Goal: Information Seeking & Learning: Learn about a topic

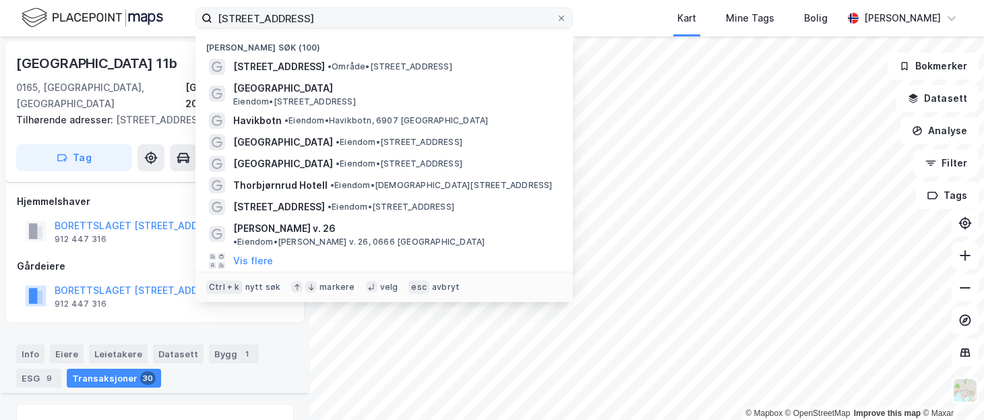
scroll to position [3523, 0]
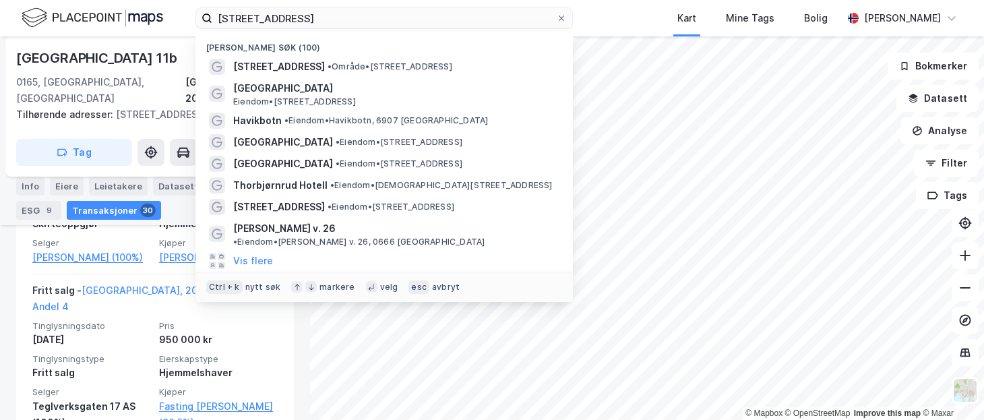
drag, startPoint x: 313, startPoint y: 16, endPoint x: -162, endPoint y: 24, distance: 475.2
click at [0, 24] on html "[STREET_ADDRESS][GEOGRAPHIC_DATA] (100) [STREET_ADDRESS] • Område • [STREET_ADD…" at bounding box center [492, 210] width 984 height 420
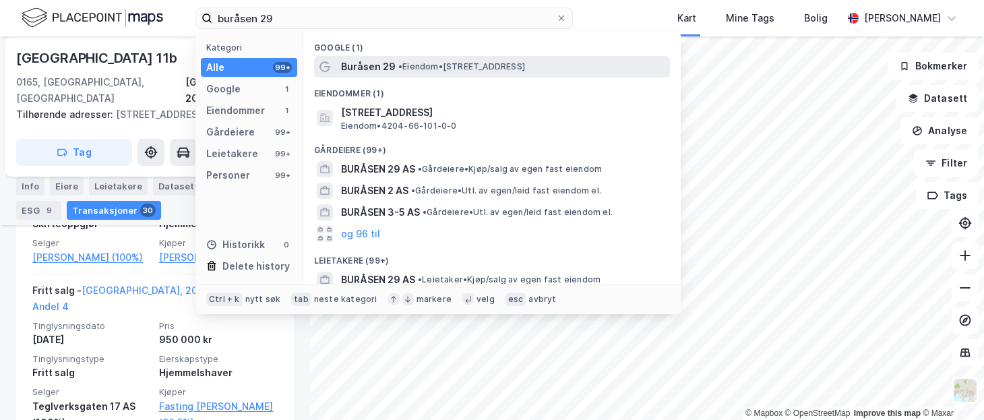
type input "buråsen 29"
click at [466, 67] on span "• Eiendom • [STREET_ADDRESS]" at bounding box center [461, 66] width 127 height 11
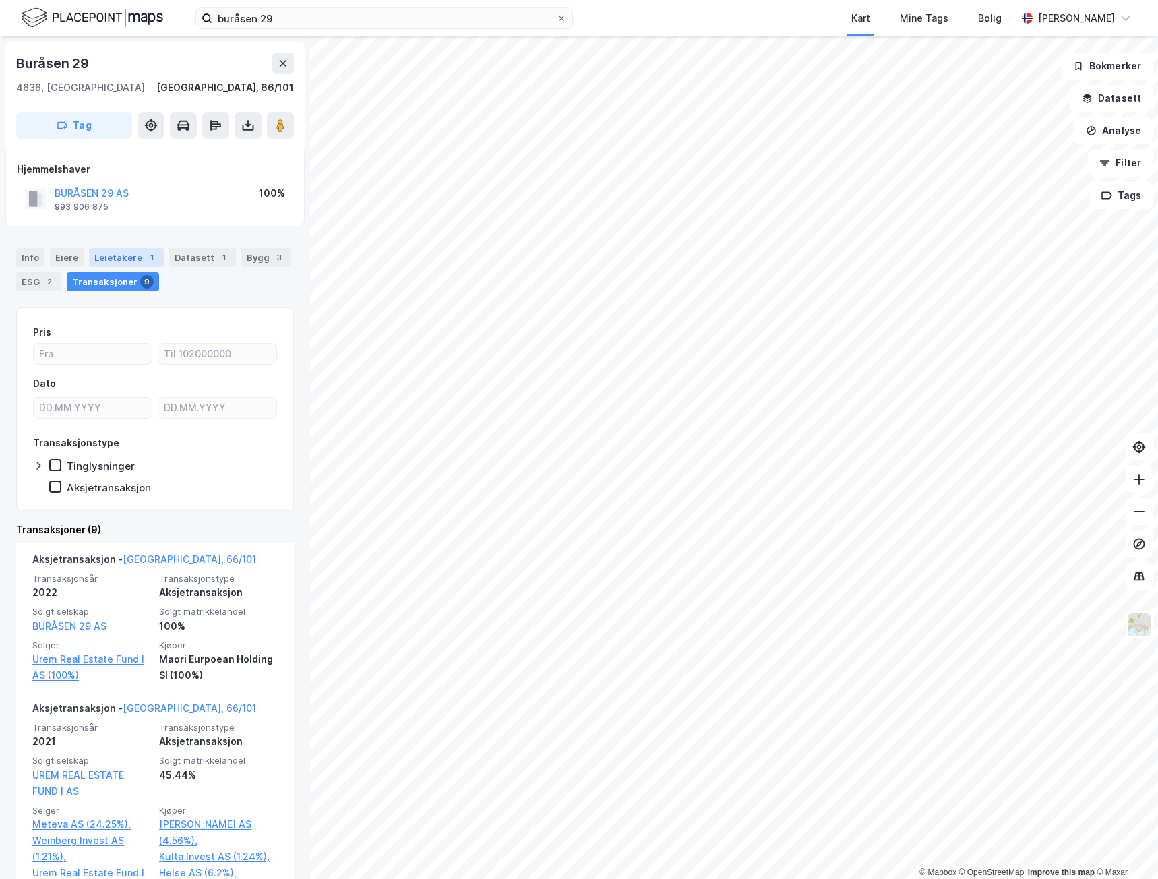
click at [137, 254] on div "Leietakere 1" at bounding box center [126, 257] width 75 height 19
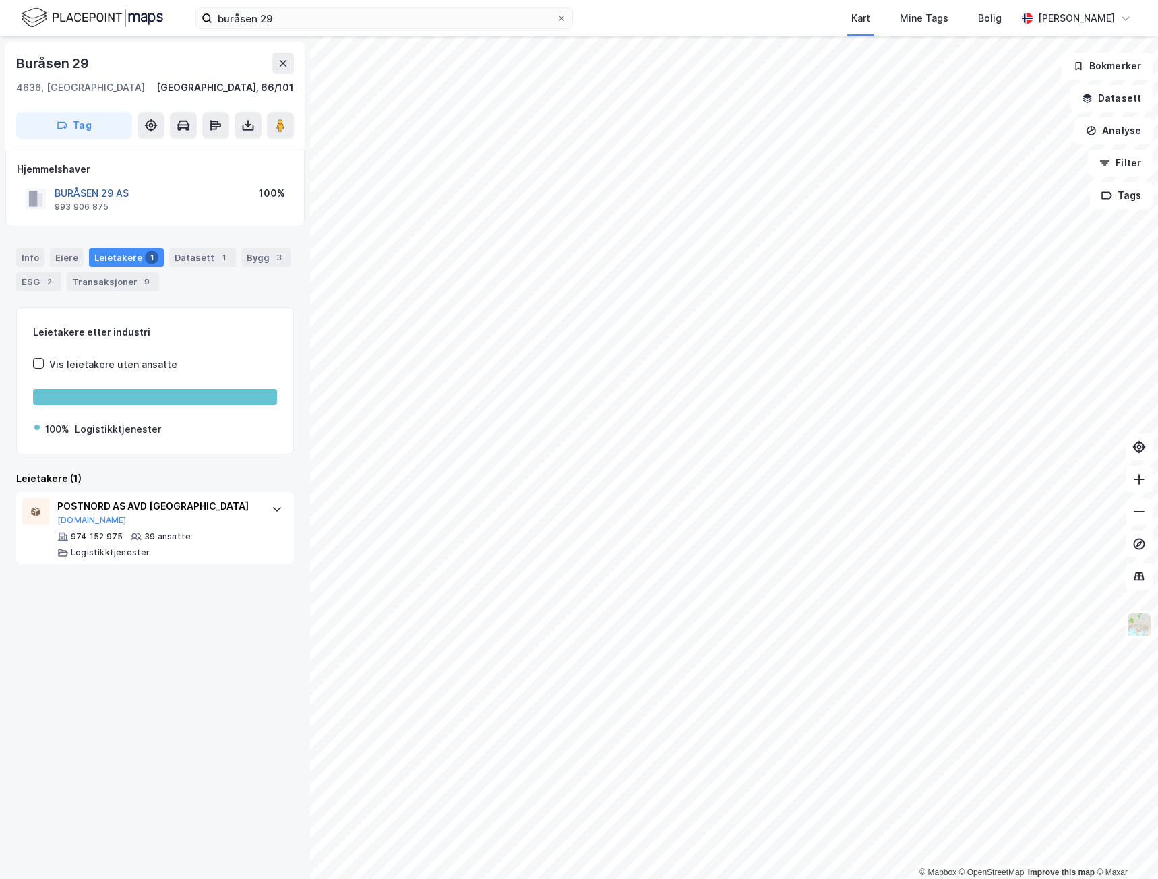
click at [0, 0] on button "BURÅSEN 29 AS" at bounding box center [0, 0] width 0 height 0
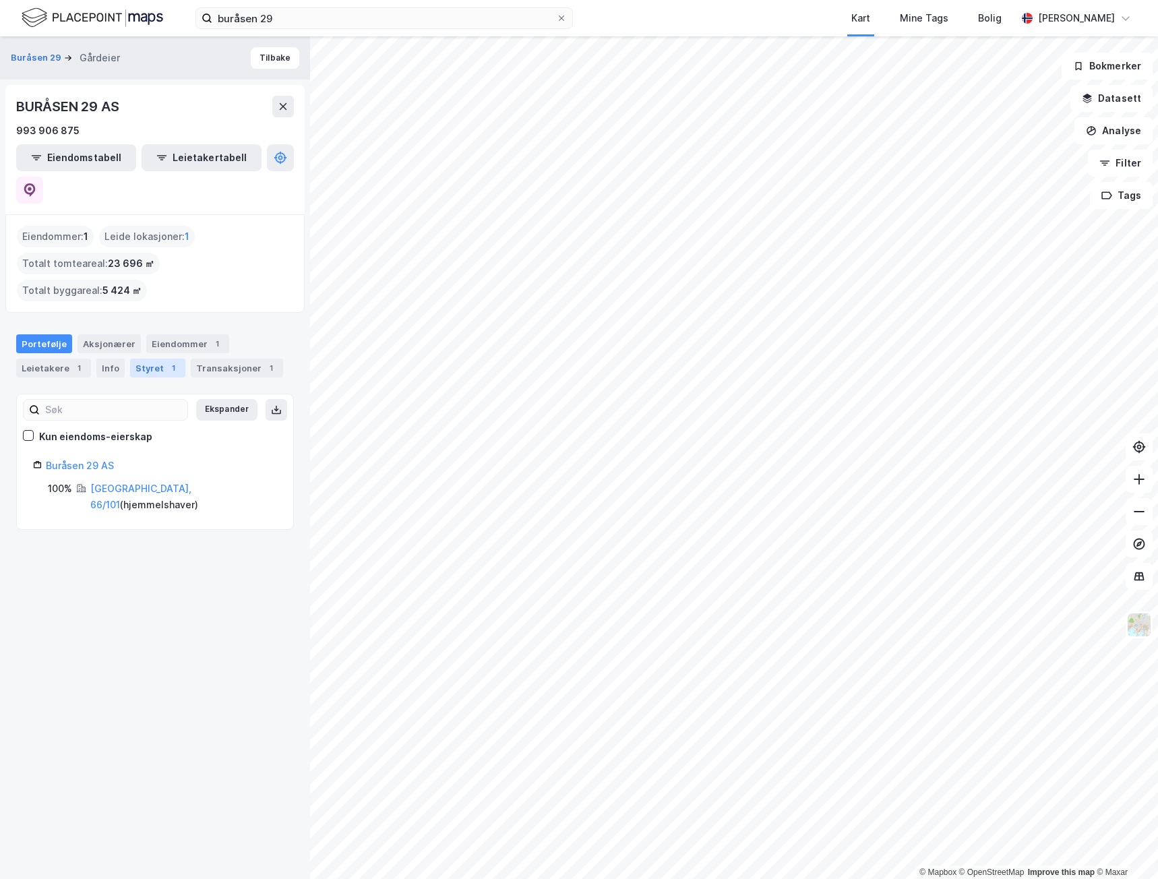
click at [155, 359] on div "Styret 1" at bounding box center [157, 368] width 55 height 19
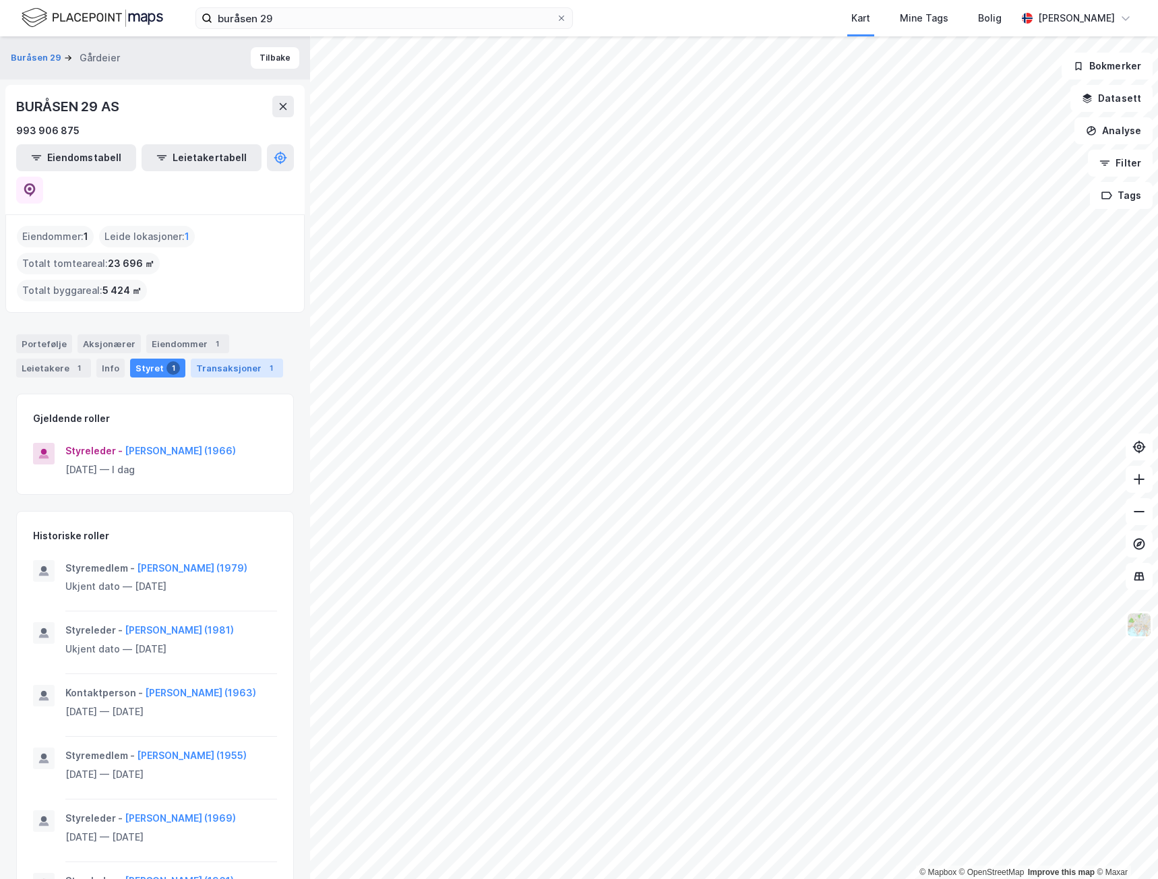
click at [217, 359] on div "Transaksjoner 1" at bounding box center [237, 368] width 92 height 19
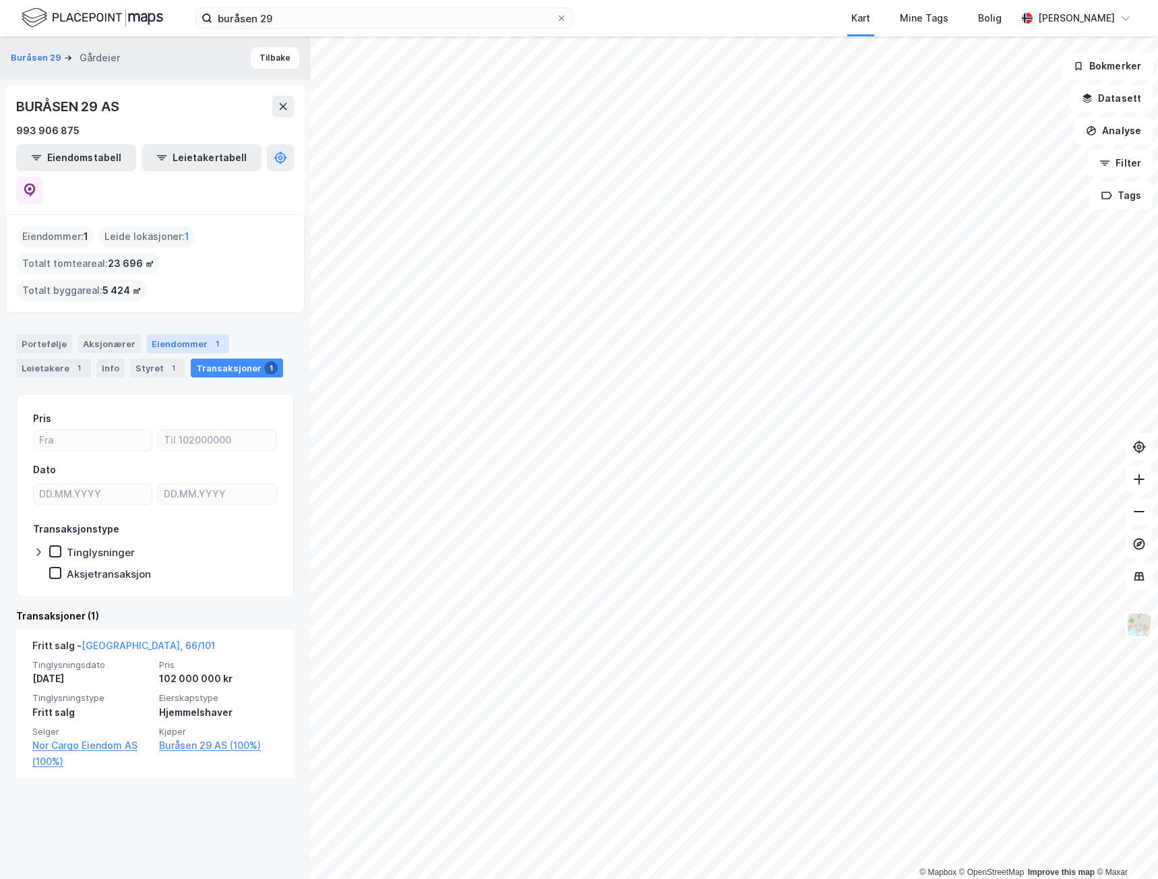
click at [173, 334] on div "Eiendommer 1" at bounding box center [187, 343] width 83 height 19
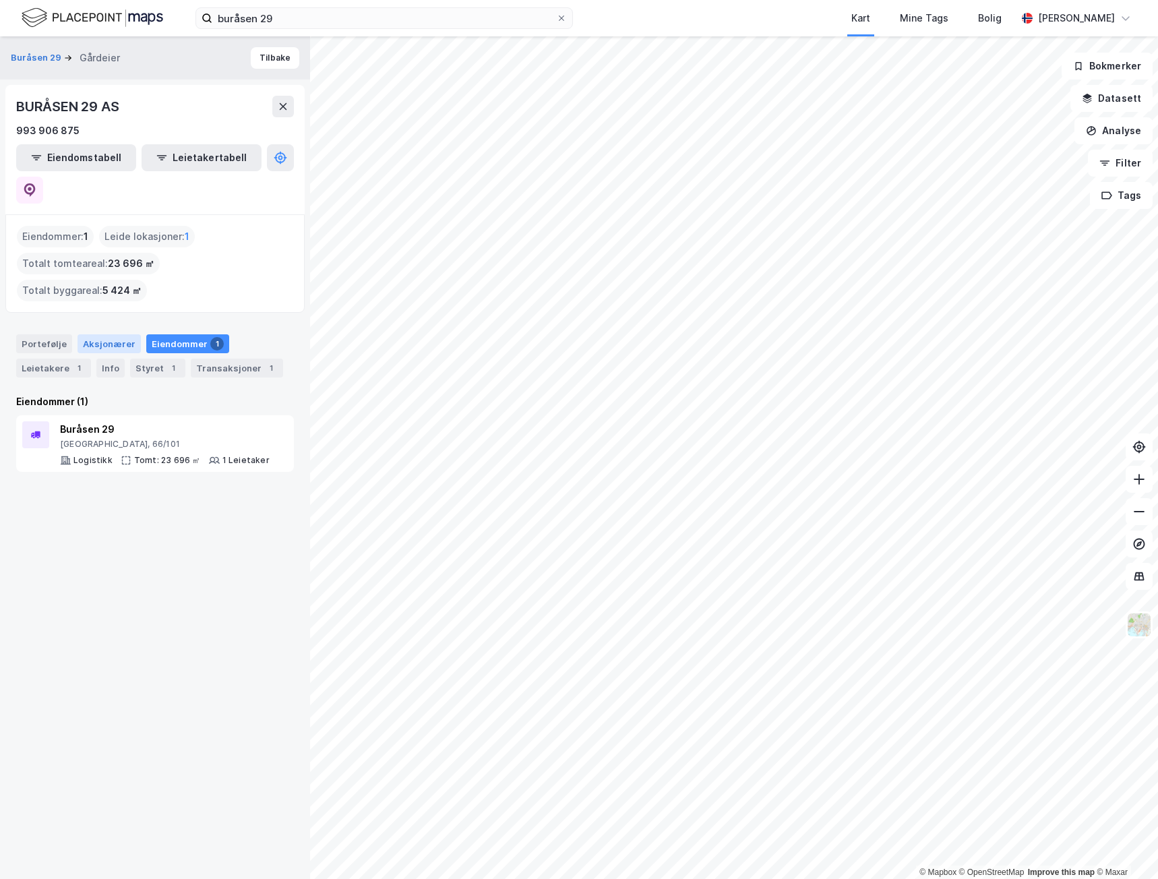
click at [111, 334] on div "Aksjonærer" at bounding box center [109, 343] width 63 height 19
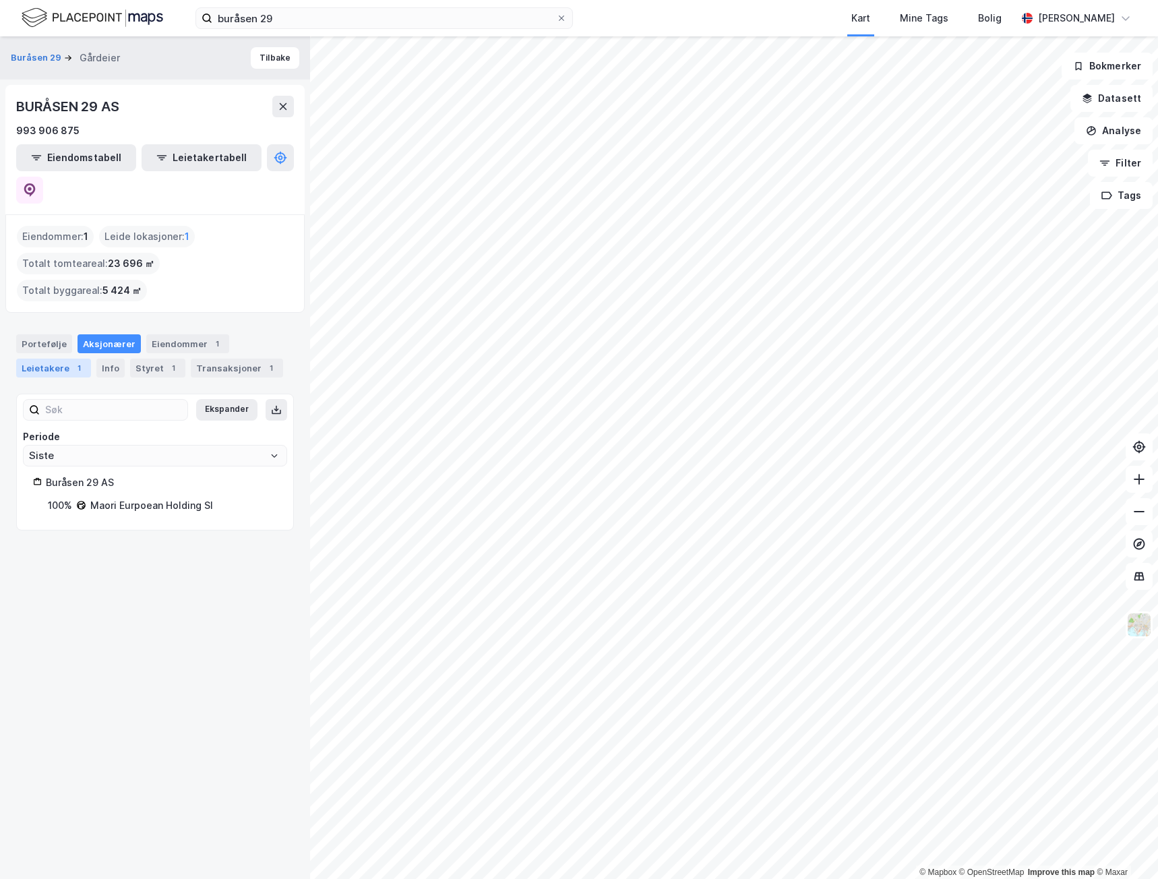
click at [51, 359] on div "Leietakere 1" at bounding box center [53, 368] width 75 height 19
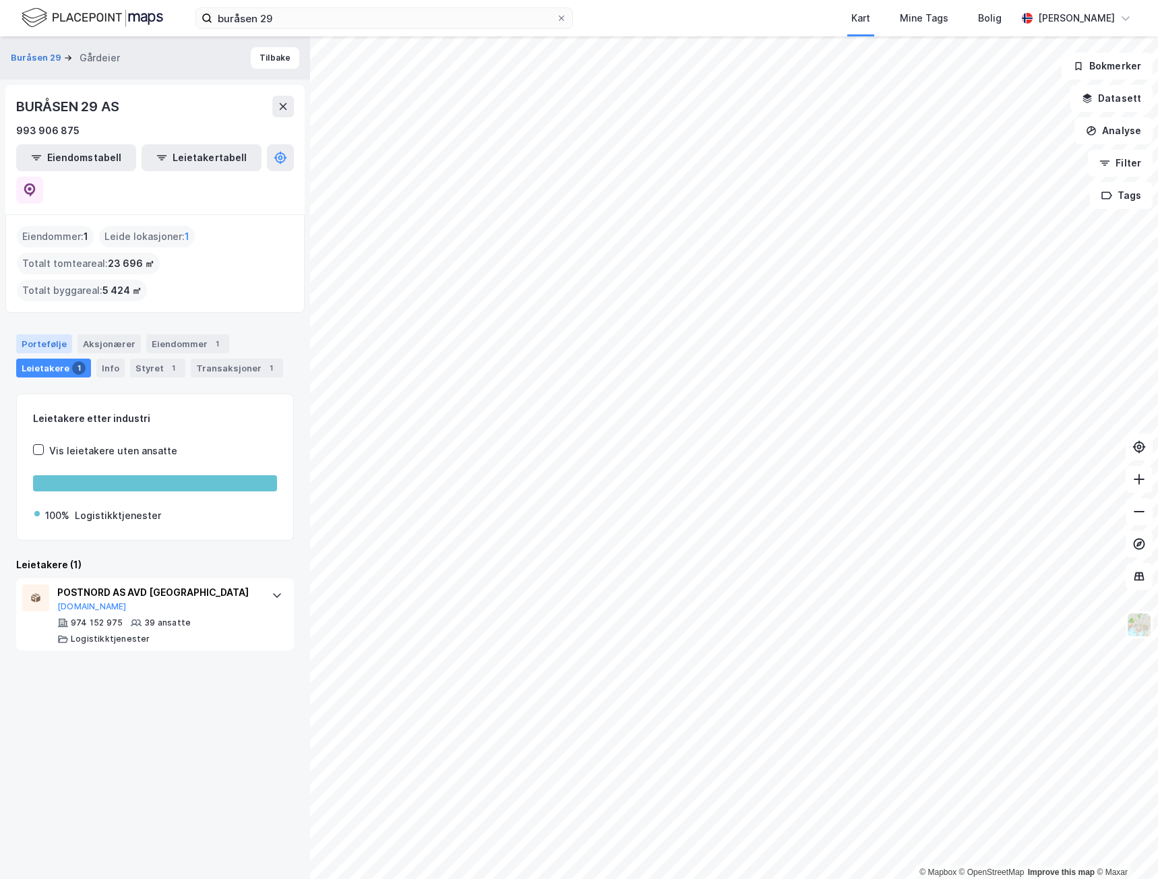
click at [43, 334] on div "Portefølje" at bounding box center [44, 343] width 56 height 19
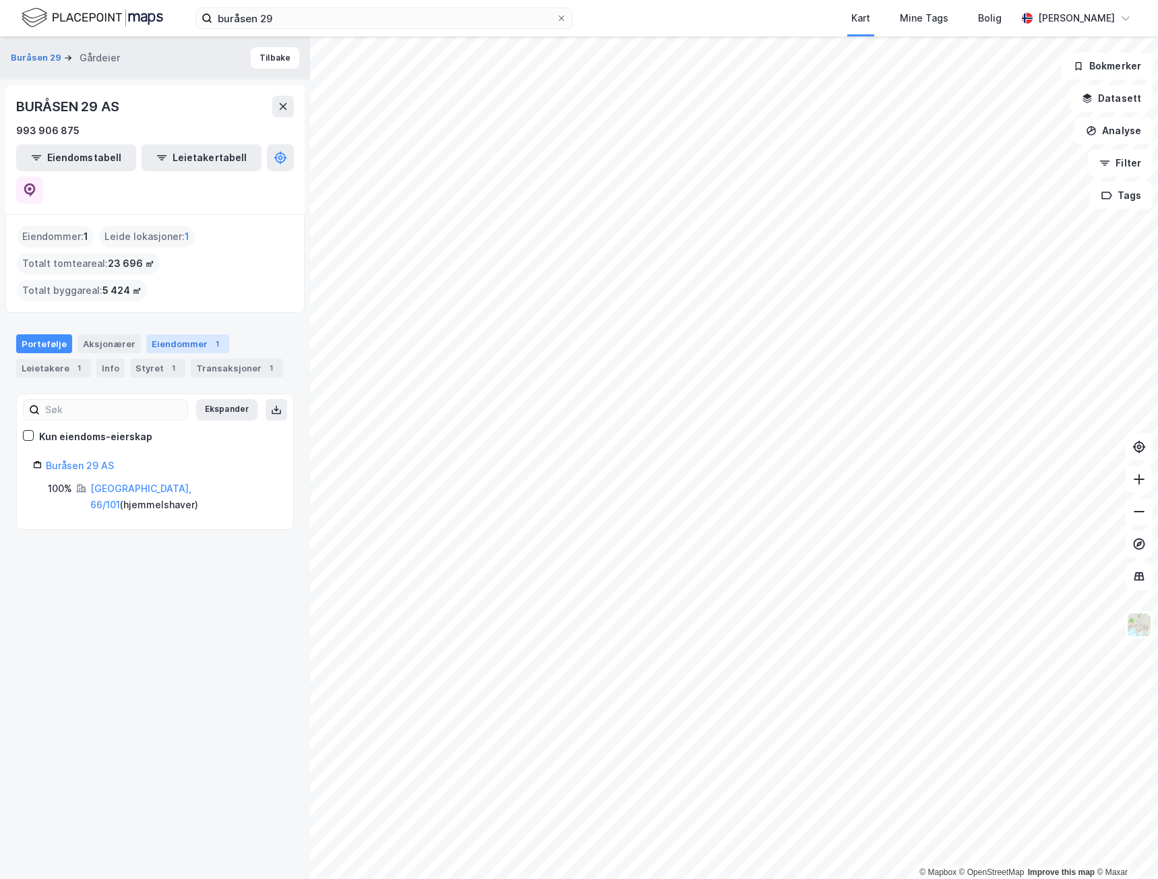
click at [171, 334] on div "Eiendommer 1" at bounding box center [187, 343] width 83 height 19
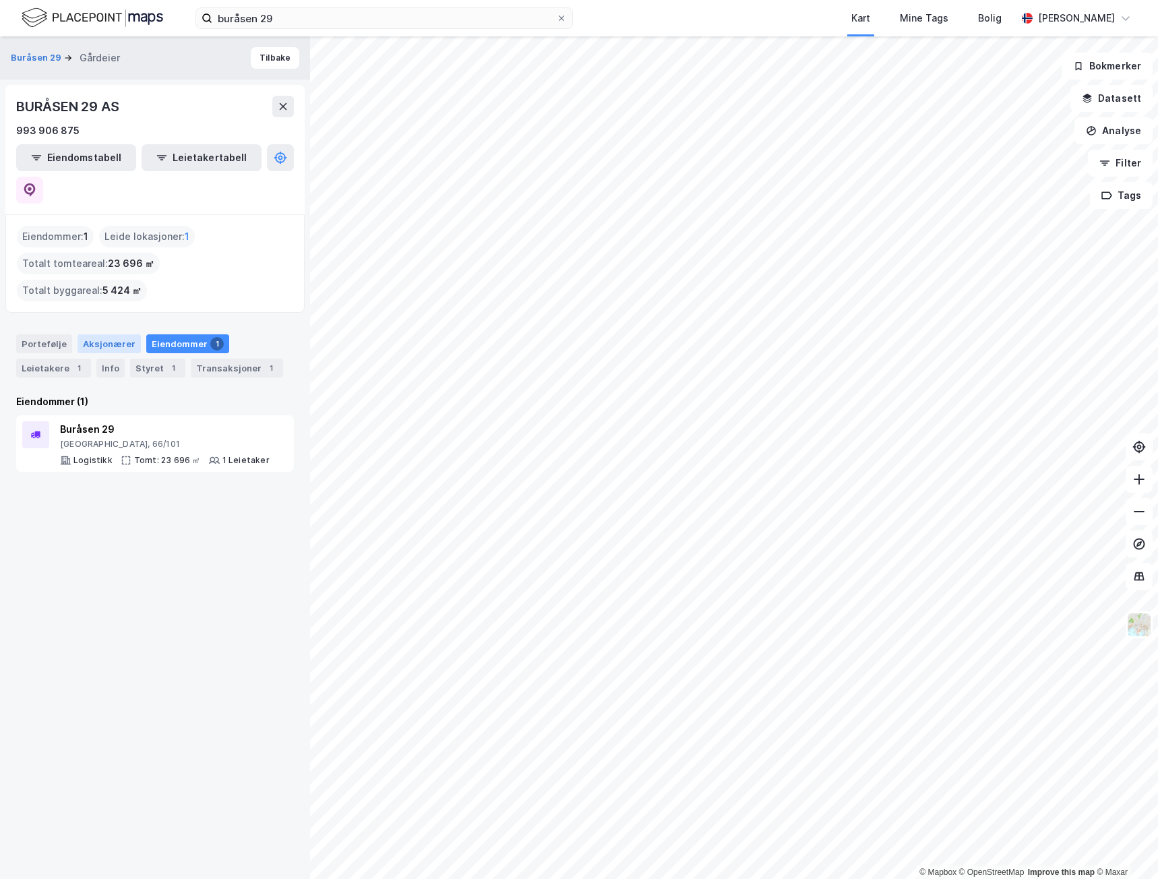
click at [112, 334] on div "Aksjonærer" at bounding box center [109, 343] width 63 height 19
